Goal: Transaction & Acquisition: Obtain resource

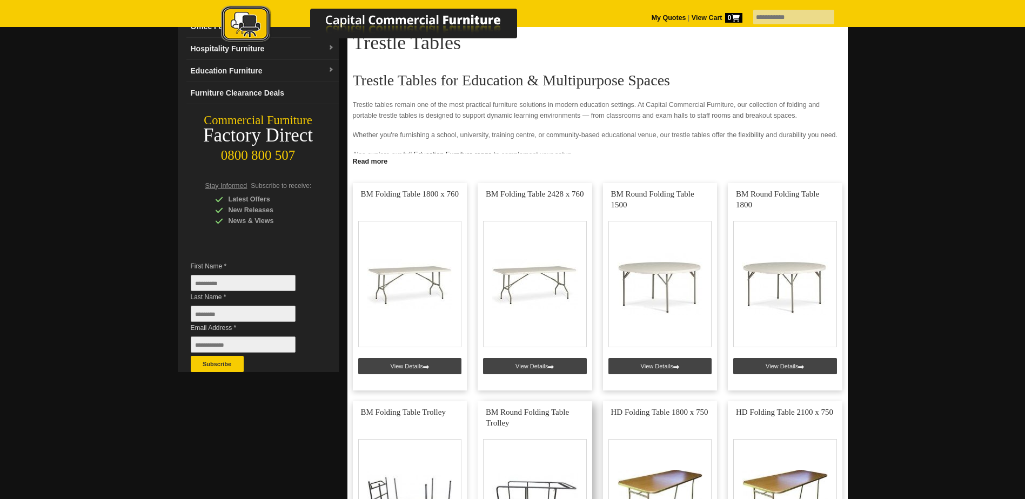
scroll to position [108, 0]
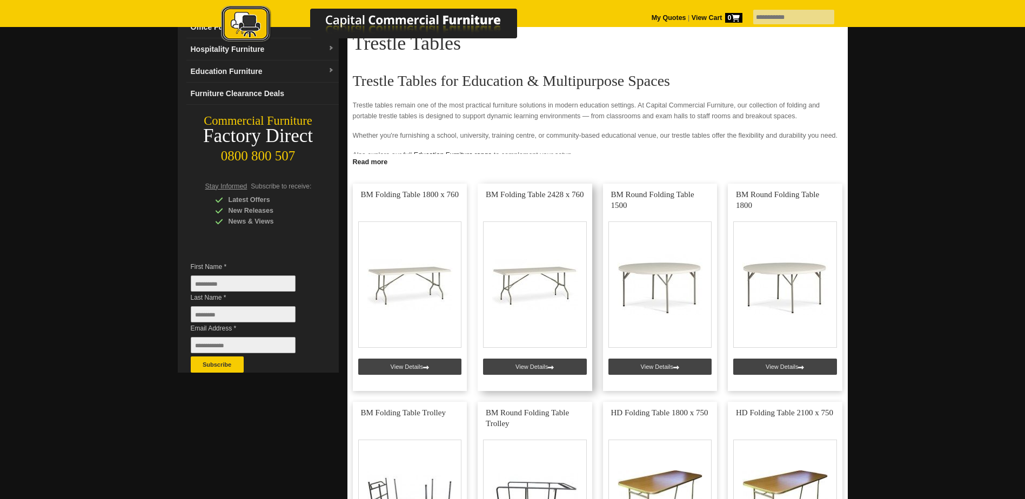
click at [556, 369] on link at bounding box center [534, 287] width 115 height 207
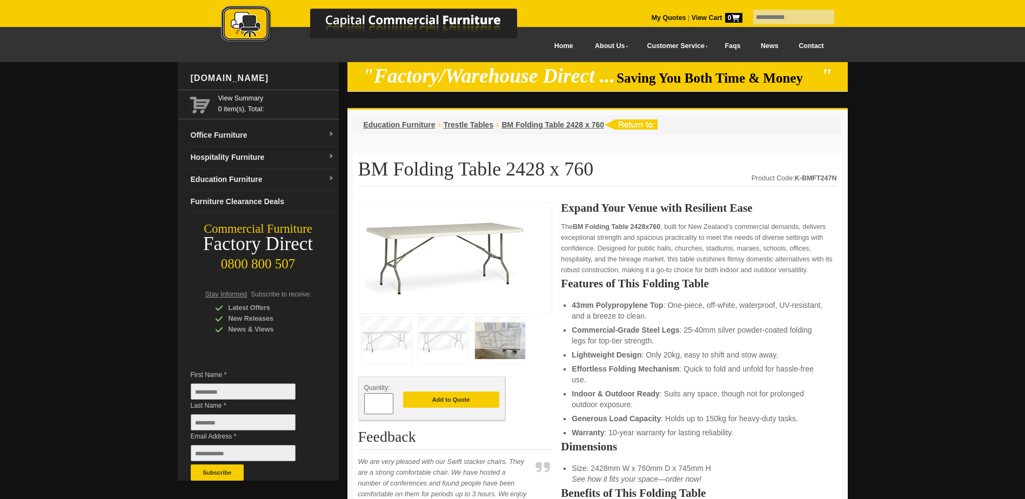
click at [386, 339] on img at bounding box center [386, 341] width 50 height 48
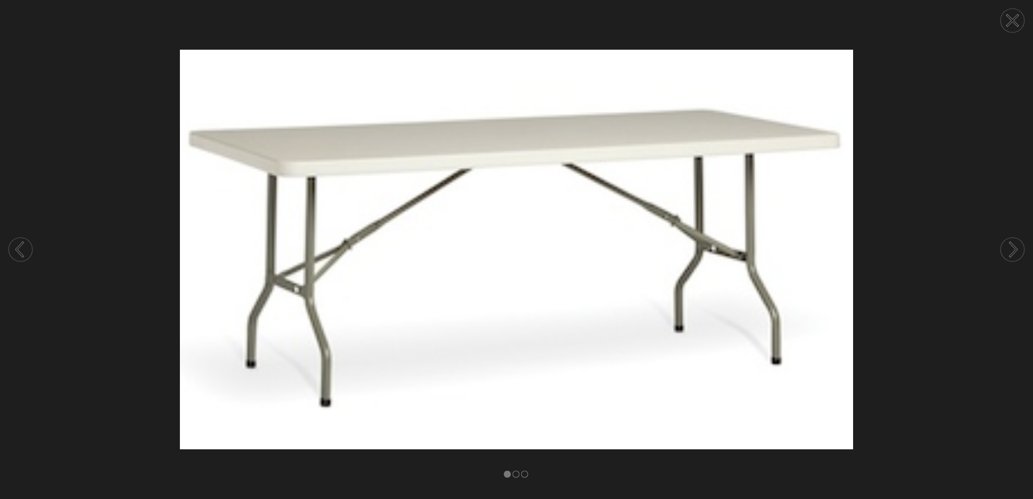
click at [1010, 244] on icon at bounding box center [1013, 250] width 6 height 14
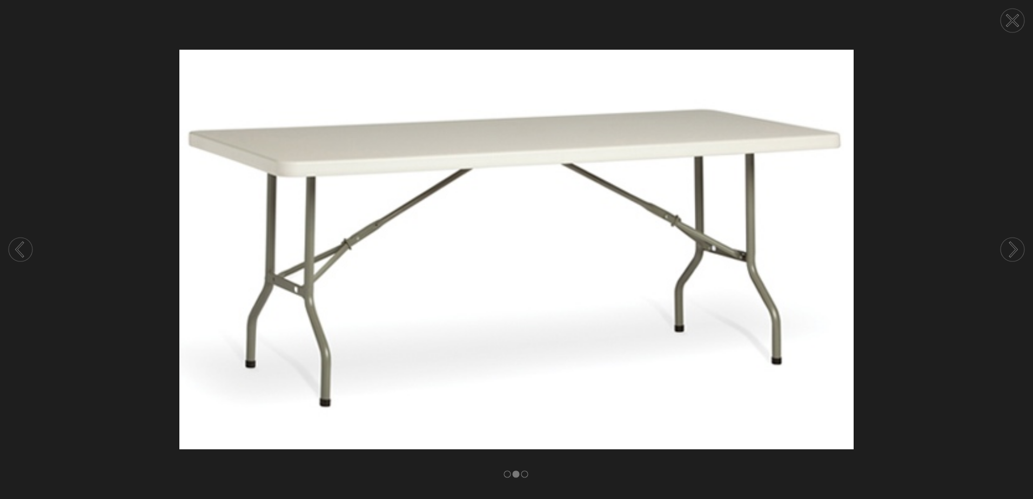
click at [1010, 244] on icon at bounding box center [1013, 250] width 6 height 14
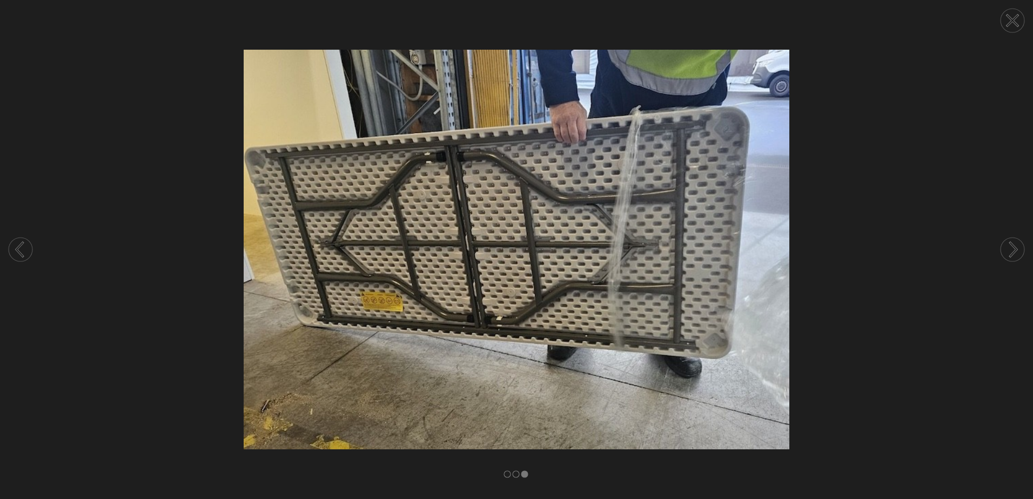
click at [1017, 12] on circle at bounding box center [1012, 21] width 24 height 24
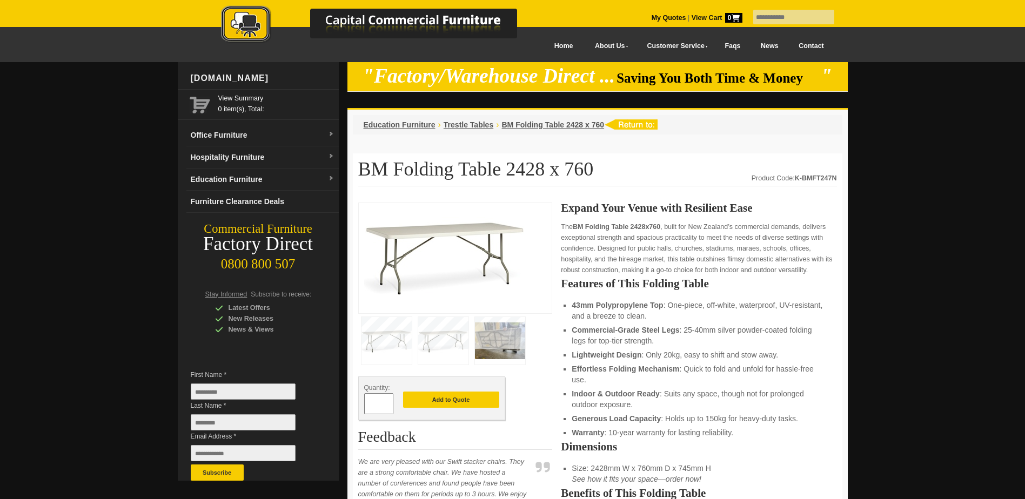
click at [379, 407] on input "*" at bounding box center [378, 403] width 29 height 21
click at [388, 407] on span at bounding box center [388, 408] width 4 height 11
click at [374, 405] on input "*" at bounding box center [378, 403] width 29 height 21
click at [388, 401] on span at bounding box center [388, 399] width 4 height 11
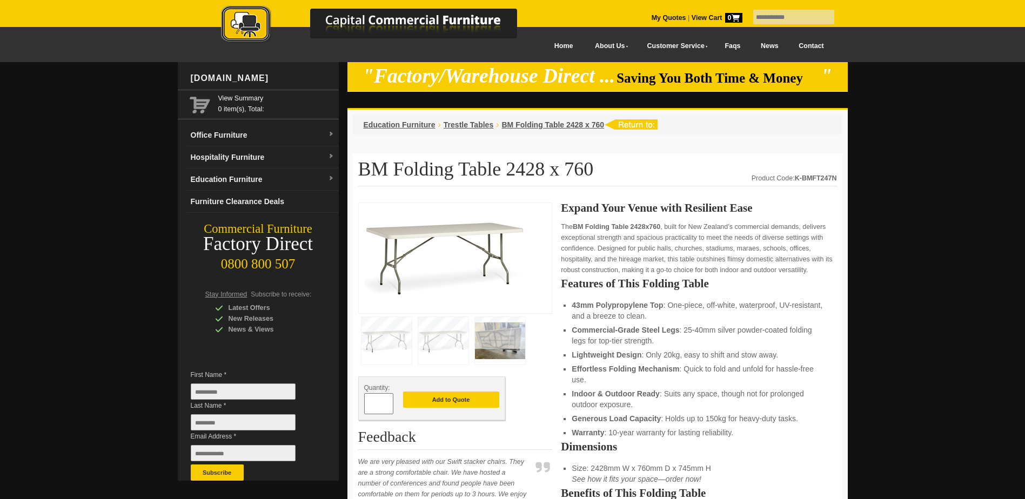
click at [388, 401] on span at bounding box center [388, 399] width 4 height 11
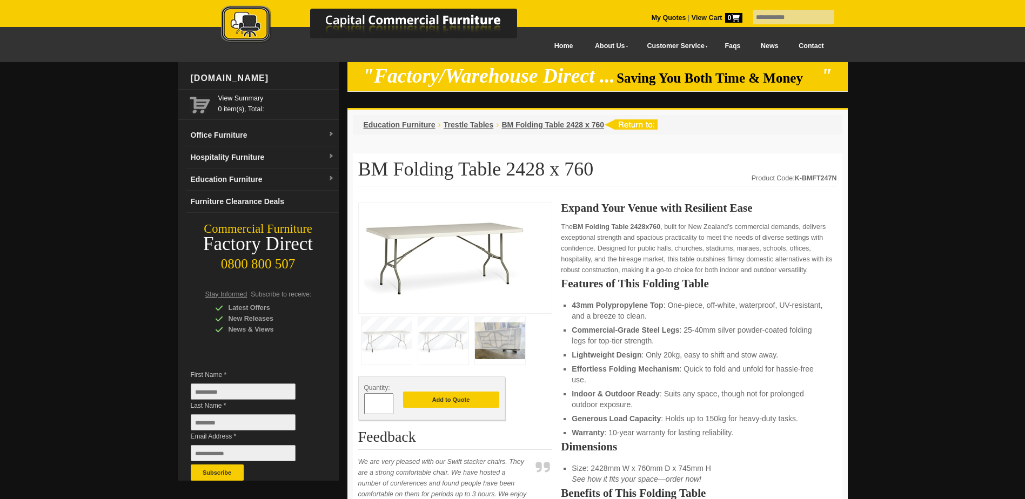
click at [388, 401] on span at bounding box center [388, 399] width 4 height 11
type input "**"
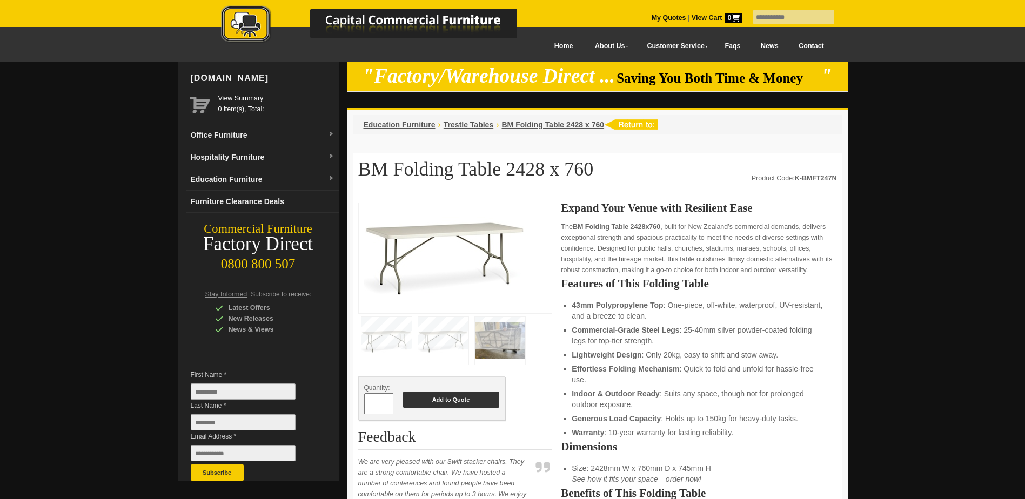
click at [417, 402] on button "Add to Quote" at bounding box center [451, 400] width 96 height 16
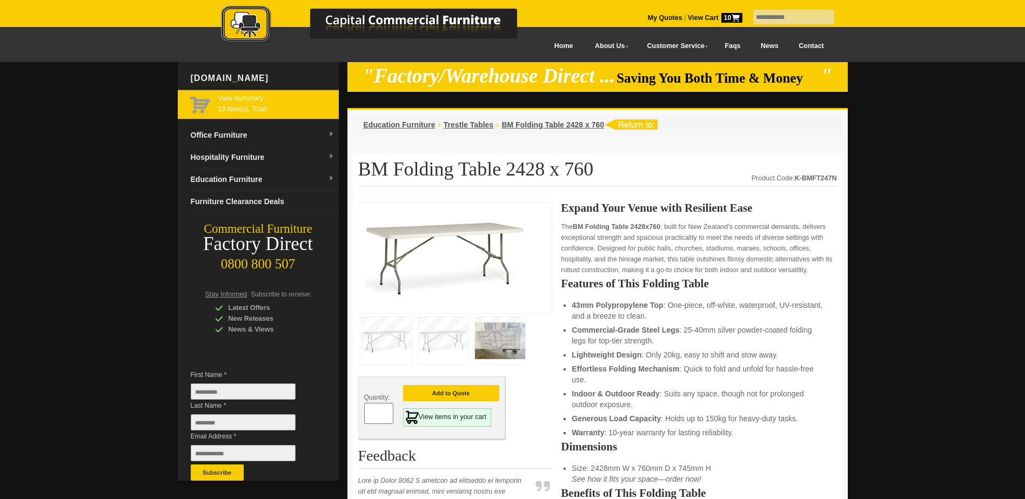
click at [264, 110] on span "View Summary 10 item(s), Total:" at bounding box center [276, 103] width 116 height 20
click at [218, 108] on span "View Summary 10 item(s), Total:" at bounding box center [276, 103] width 116 height 20
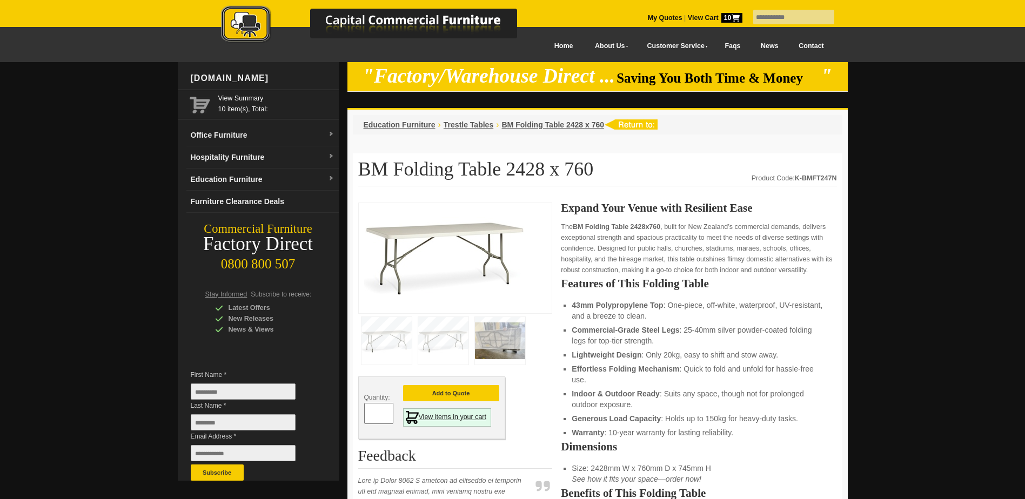
click at [469, 419] on link "View items in your cart" at bounding box center [447, 417] width 89 height 18
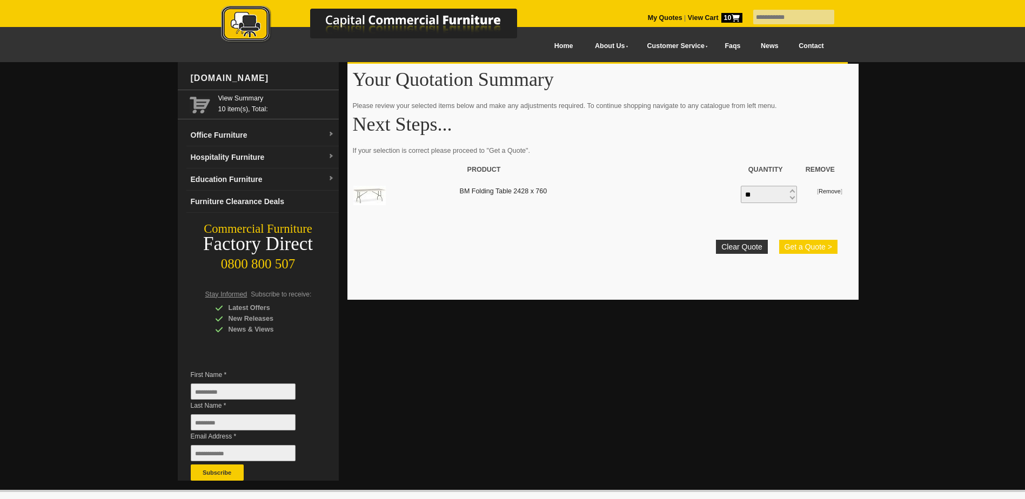
click at [799, 247] on button "Get a Quote >" at bounding box center [808, 247] width 58 height 14
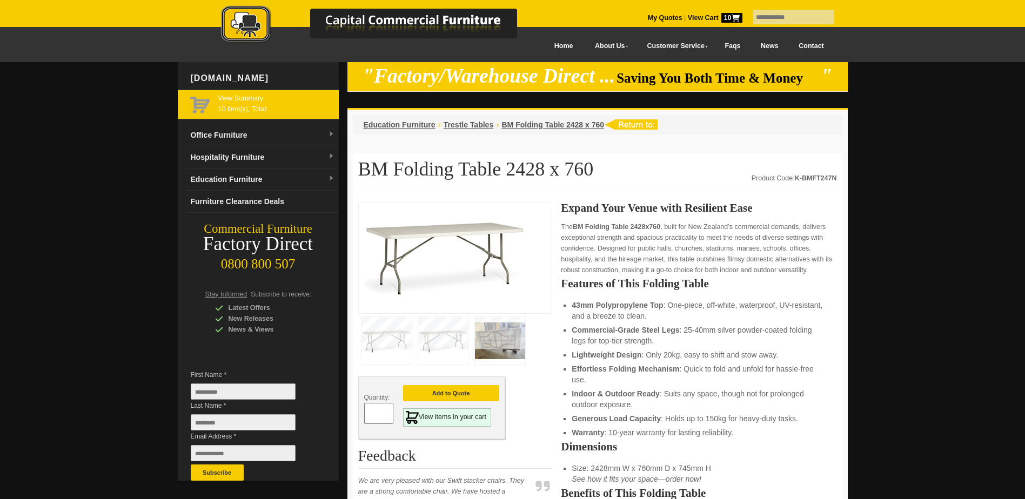
click at [246, 107] on span "View Summary 10 item(s), Total:" at bounding box center [276, 103] width 116 height 20
click at [379, 409] on input "*" at bounding box center [378, 413] width 29 height 21
click at [388, 418] on span at bounding box center [388, 417] width 4 height 11
type input "*"
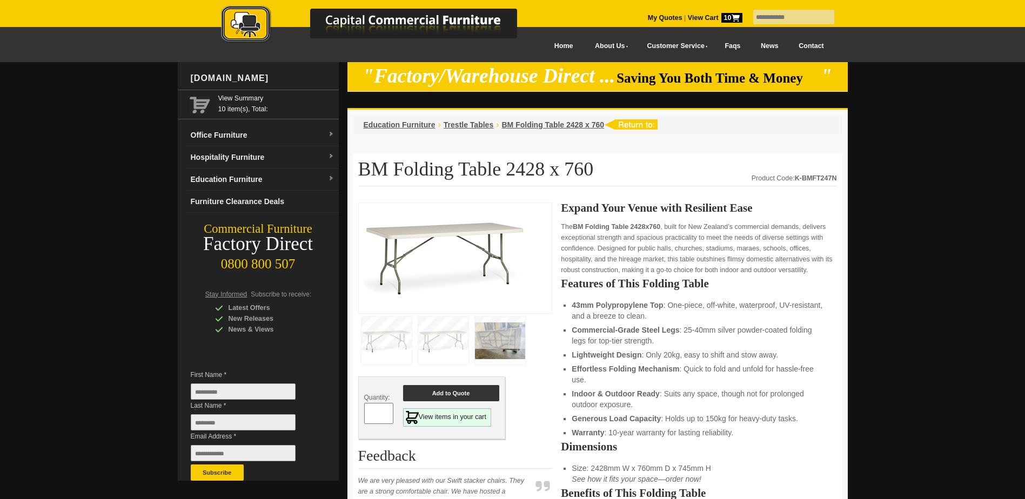
click at [485, 395] on button "Add to Quote" at bounding box center [451, 393] width 96 height 16
drag, startPoint x: 323, startPoint y: 98, endPoint x: 49, endPoint y: 51, distance: 277.9
click at [49, 51] on div "Menu Home About Us Testimonials Customer Service Delivery Warranty & Returns Fu…" at bounding box center [512, 44] width 1025 height 35
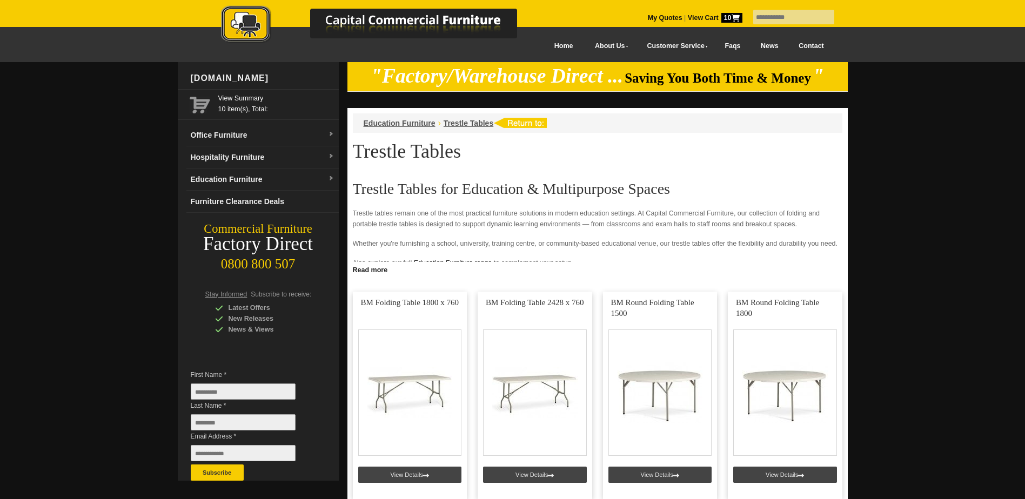
click at [384, 24] on img at bounding box center [380, 24] width 378 height 39
